Goal: Transaction & Acquisition: Download file/media

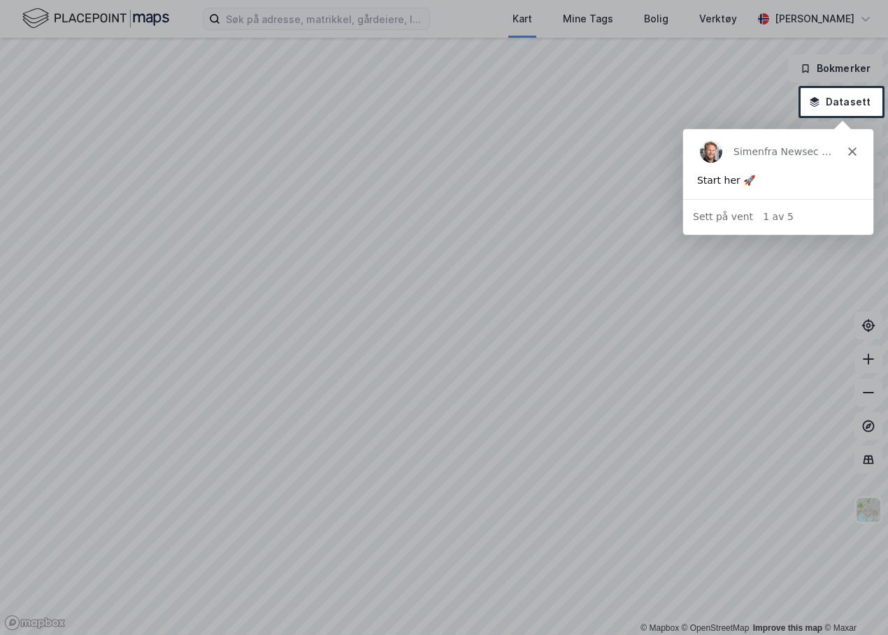
click at [854, 154] on polygon "Lukk" at bounding box center [851, 151] width 8 height 8
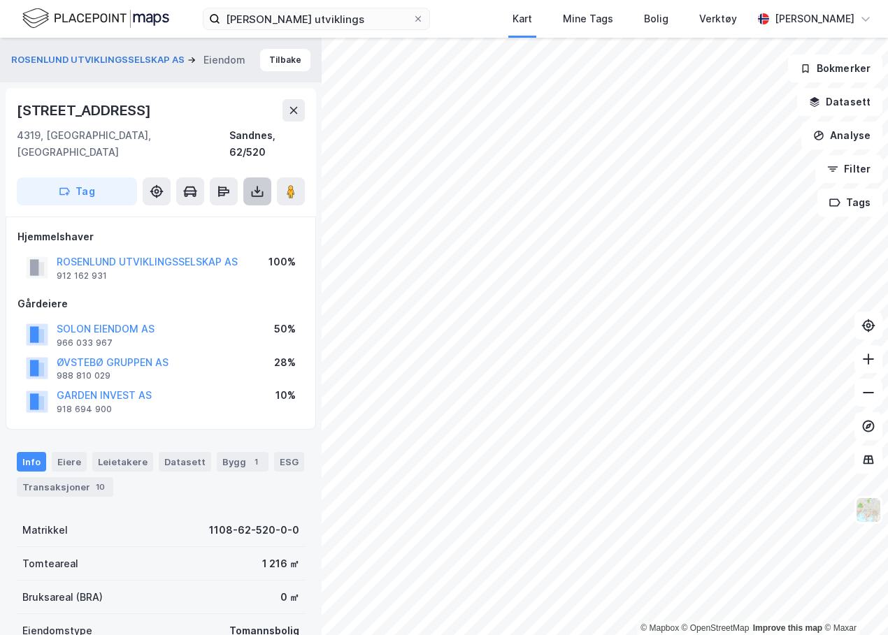
click at [262, 185] on icon at bounding box center [257, 192] width 14 height 14
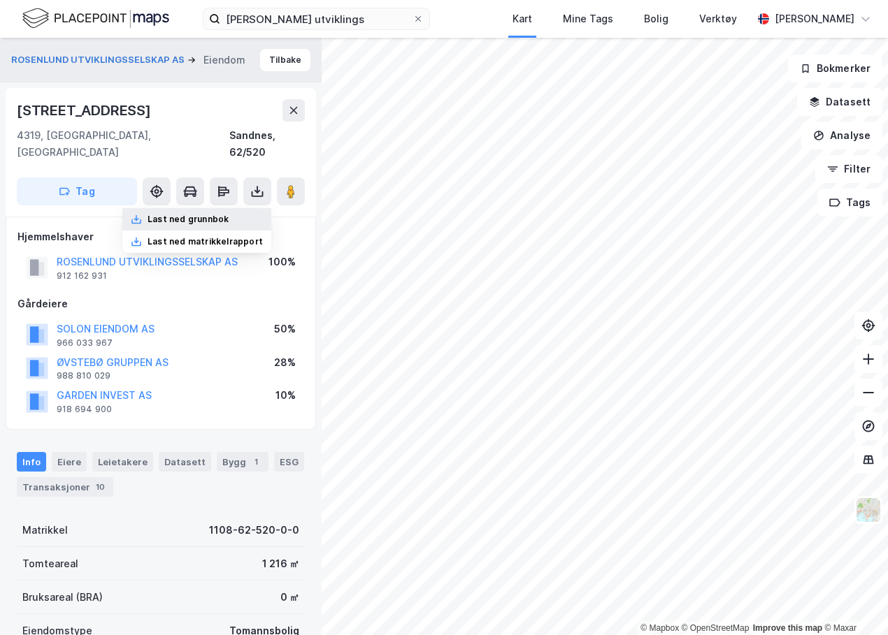
click at [239, 208] on div "Last ned grunnbok" at bounding box center [196, 219] width 149 height 22
